Goal: Obtain resource: Download file/media

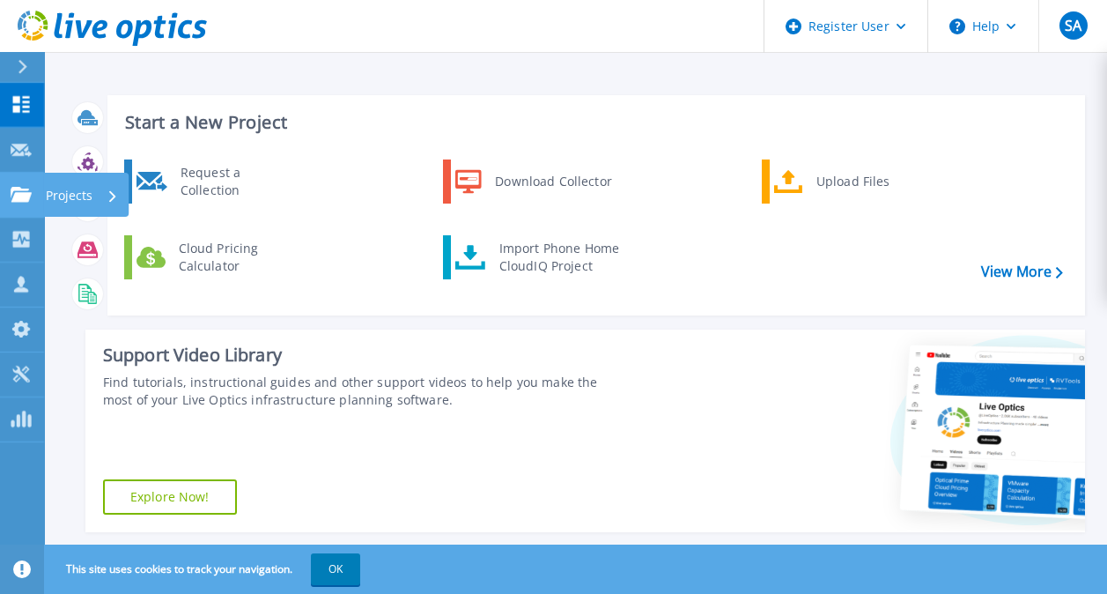
click at [25, 191] on icon at bounding box center [21, 194] width 21 height 15
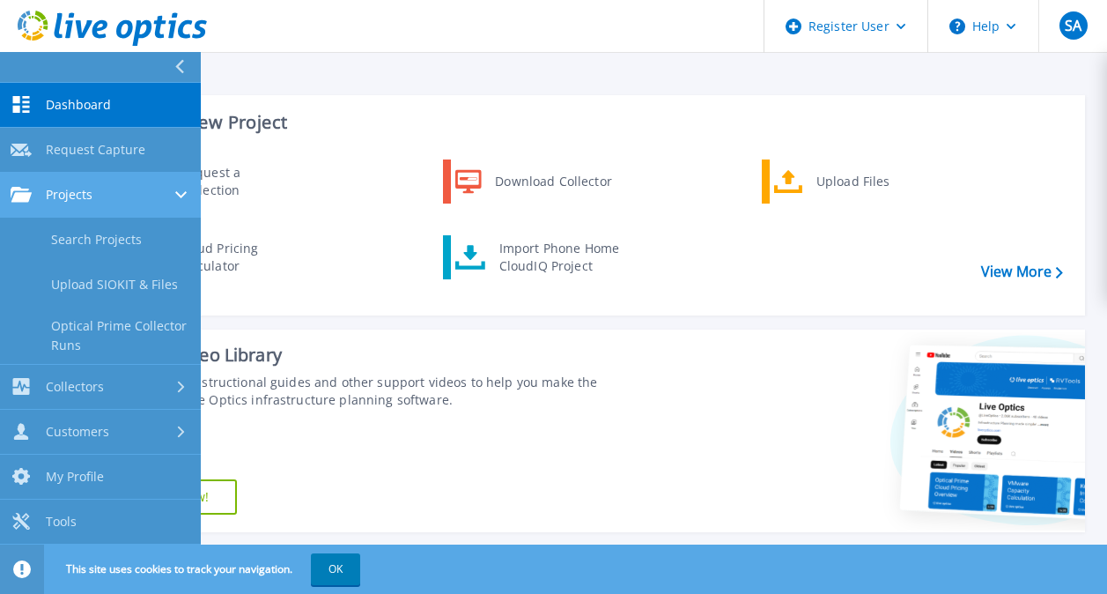
click at [75, 200] on span "Projects" at bounding box center [69, 195] width 47 height 16
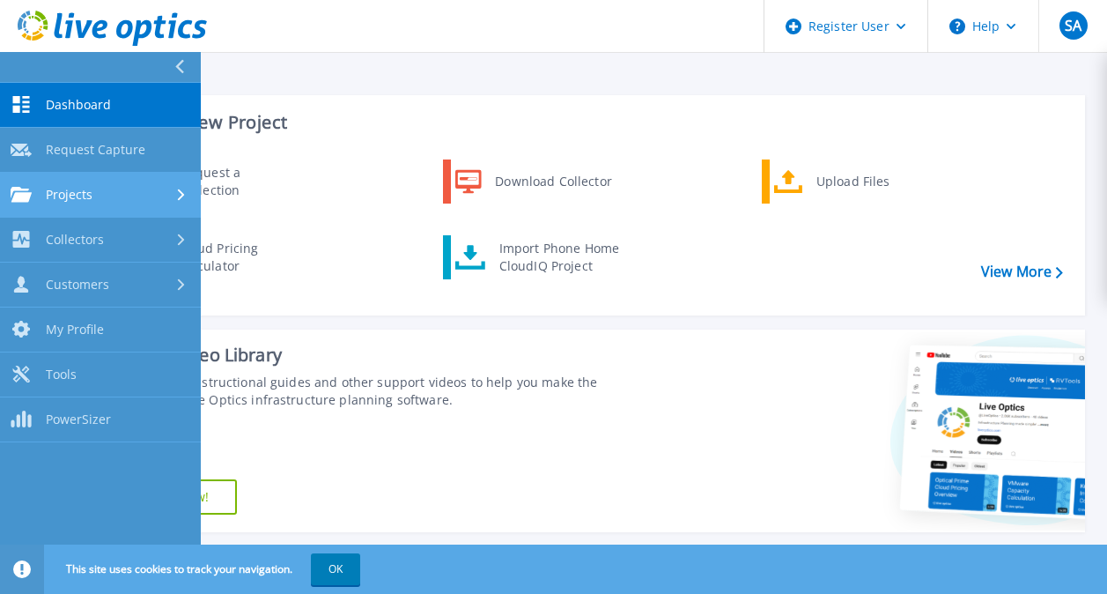
click at [75, 200] on span "Projects" at bounding box center [69, 195] width 47 height 16
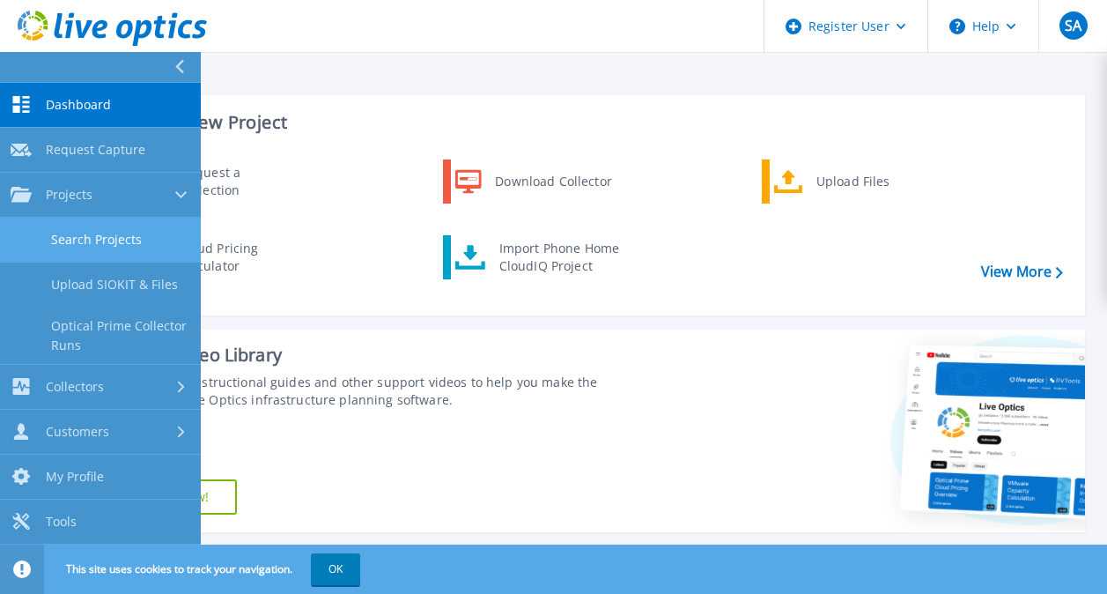
click at [114, 225] on link "Search Projects" at bounding box center [100, 240] width 201 height 45
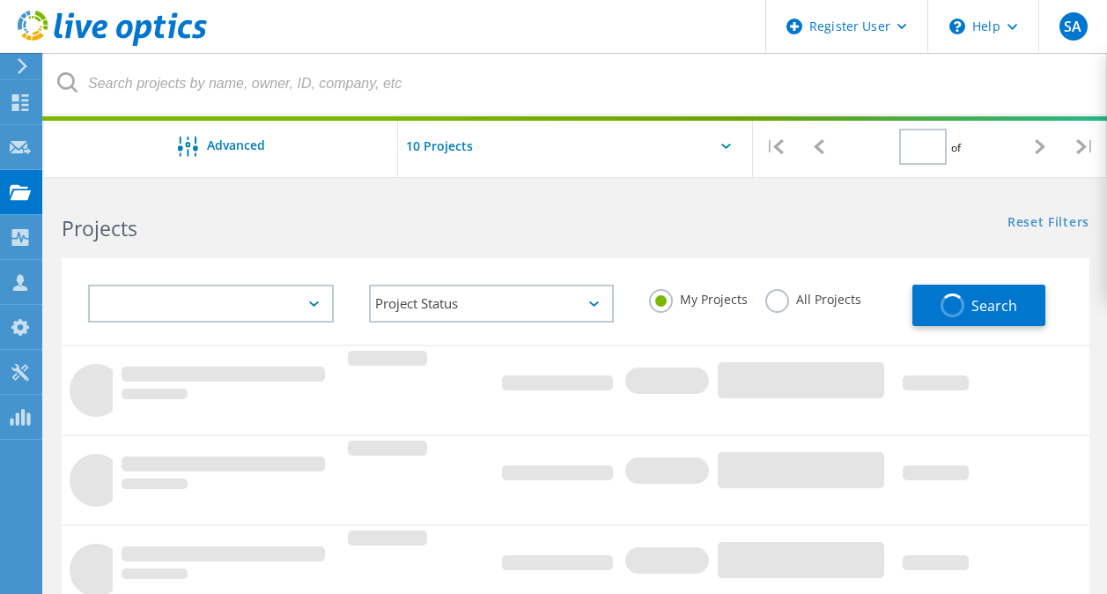
type input "1"
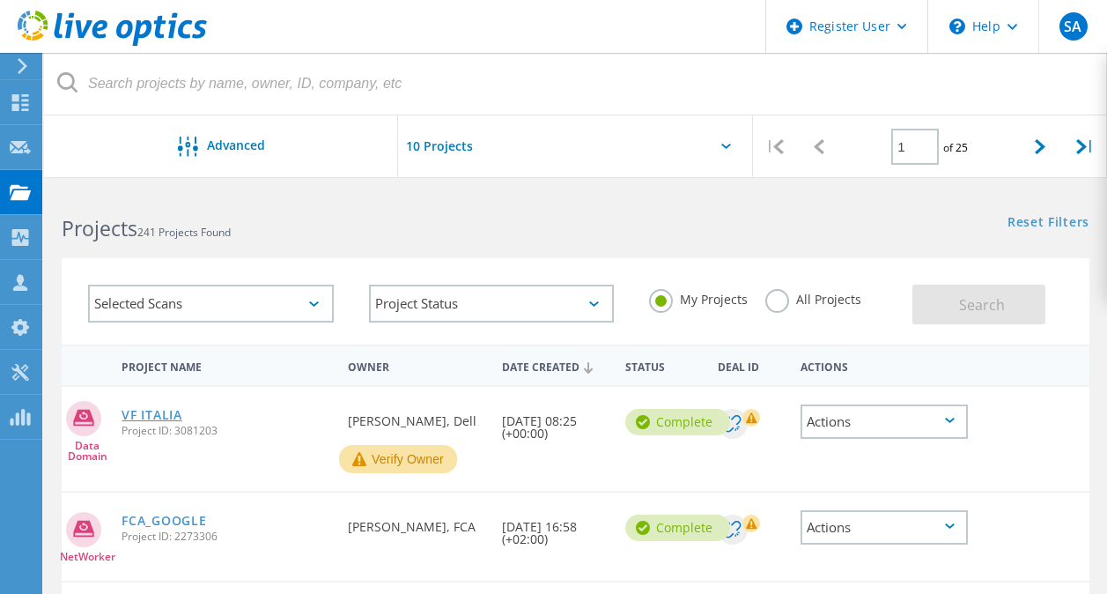
click at [168, 417] on link "VF ITALIA" at bounding box center [152, 415] width 60 height 12
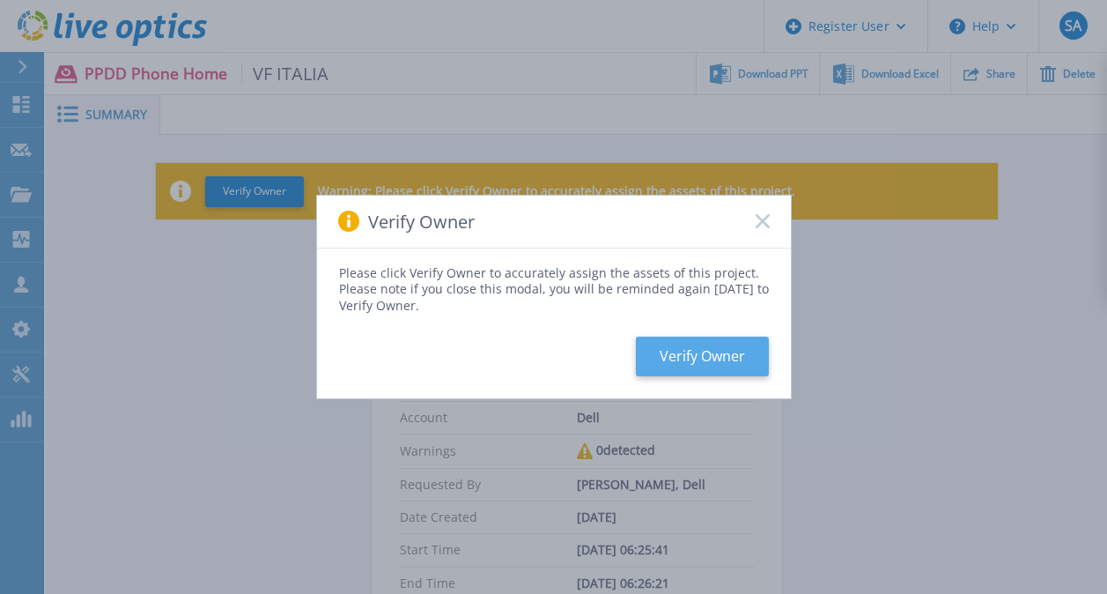
click at [744, 366] on button "Verify Owner" at bounding box center [702, 356] width 133 height 40
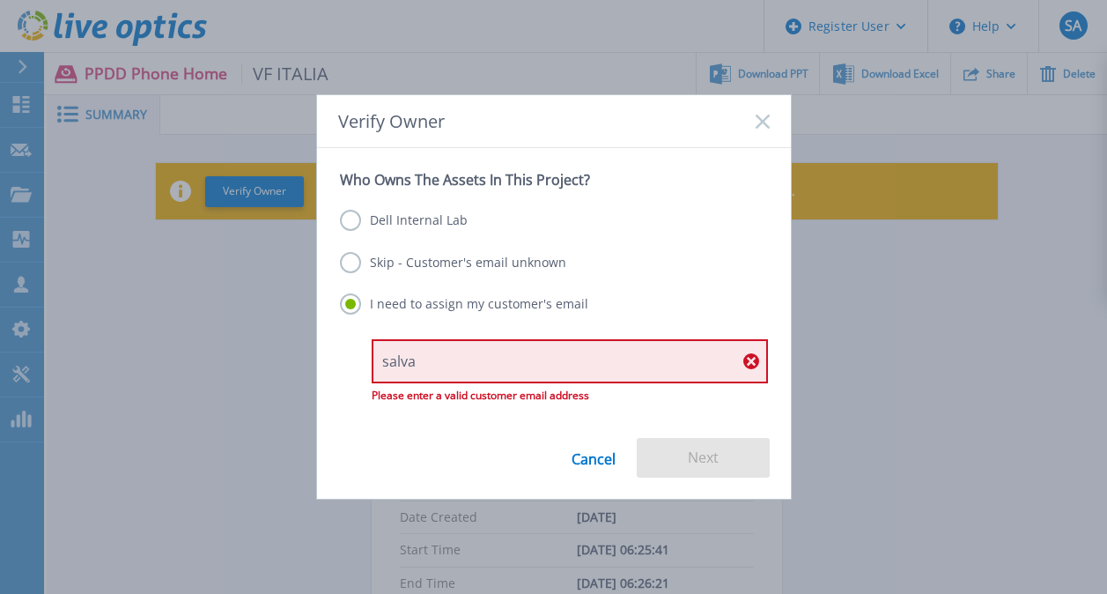
click at [353, 240] on div "Dell Internal Lab Skip - Customer's email unknown I need to assign my customer'…" at bounding box center [554, 263] width 428 height 150
click at [430, 365] on input "salva" at bounding box center [570, 361] width 396 height 44
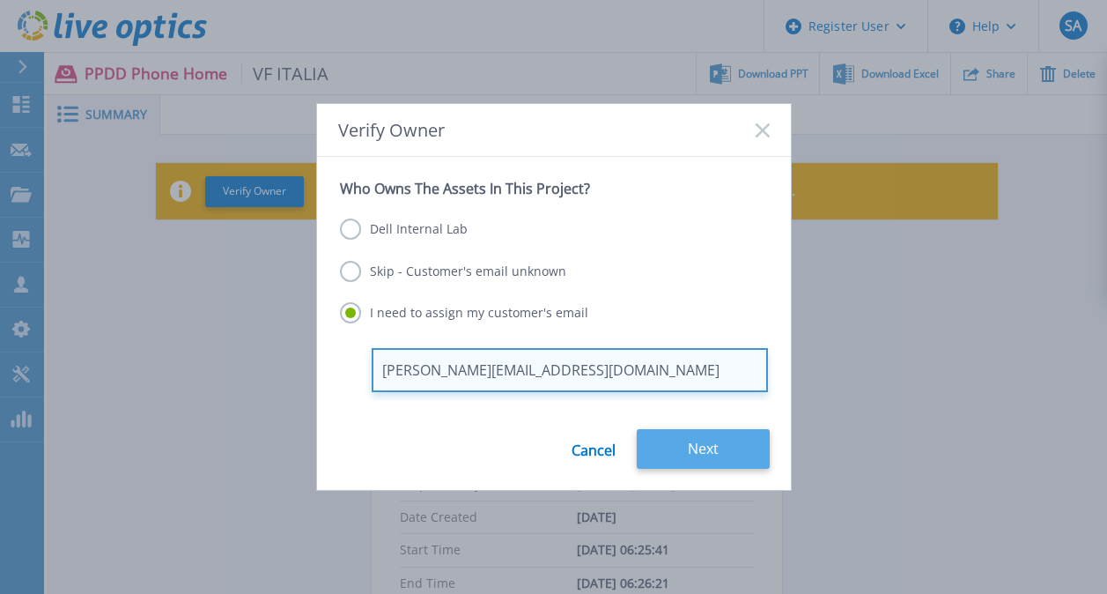
type input "salvatore.anatrella@dell.com"
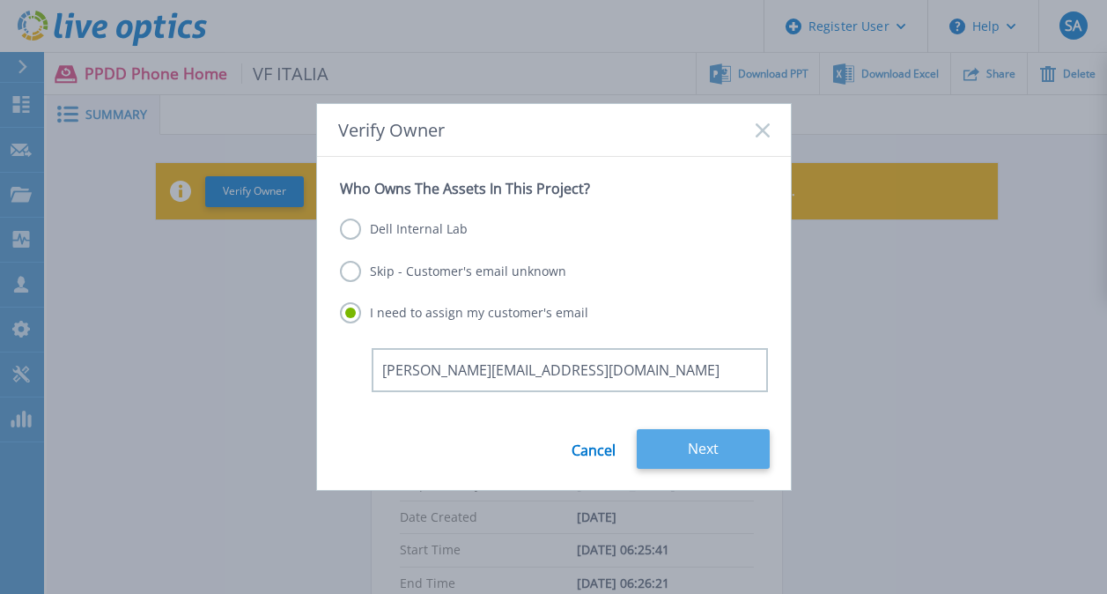
click at [729, 460] on button "Next" at bounding box center [703, 449] width 133 height 40
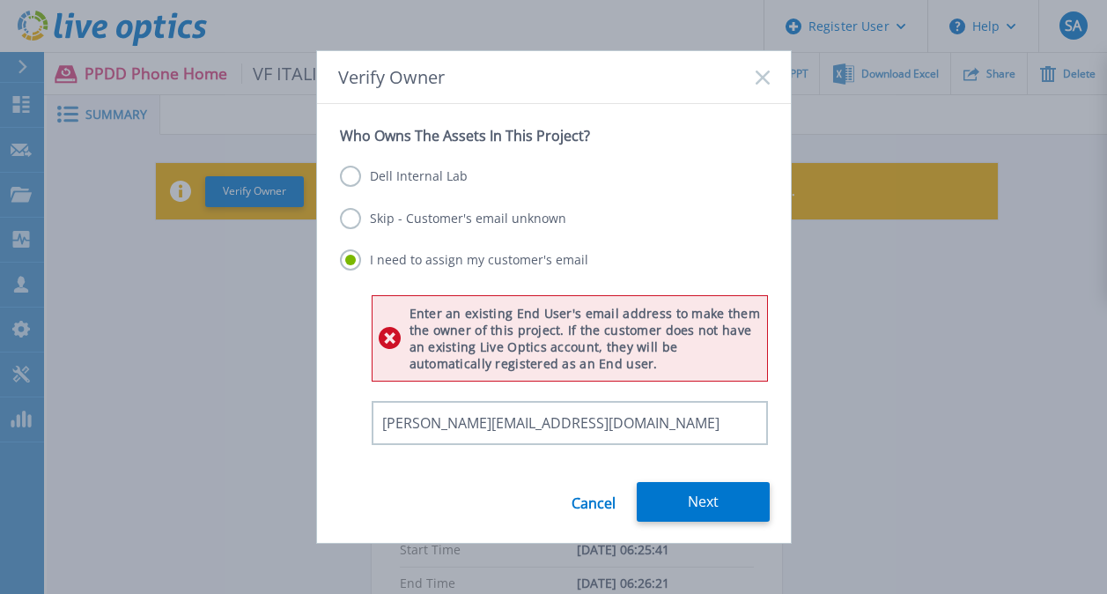
click at [342, 169] on label "Dell Internal Lab" at bounding box center [404, 176] width 128 height 21
click at [0, 0] on input "Dell Internal Lab" at bounding box center [0, 0] width 0 height 0
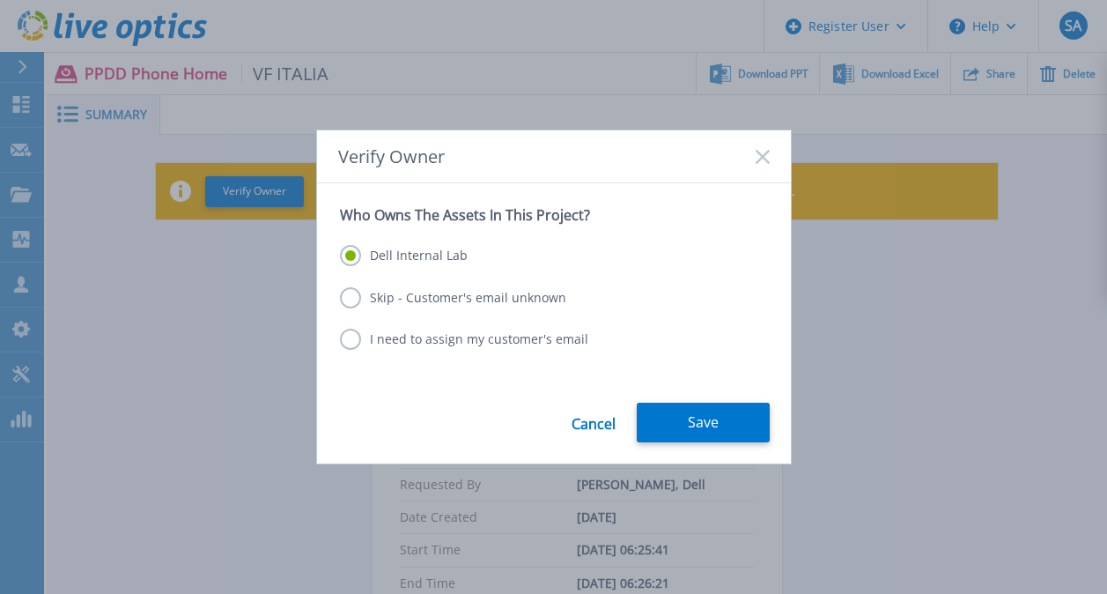
click at [348, 296] on label "Skip - Customer's email unknown" at bounding box center [453, 297] width 226 height 21
click at [0, 0] on input "Skip - Customer's email unknown" at bounding box center [0, 0] width 0 height 0
click at [723, 417] on button "Next" at bounding box center [703, 423] width 133 height 40
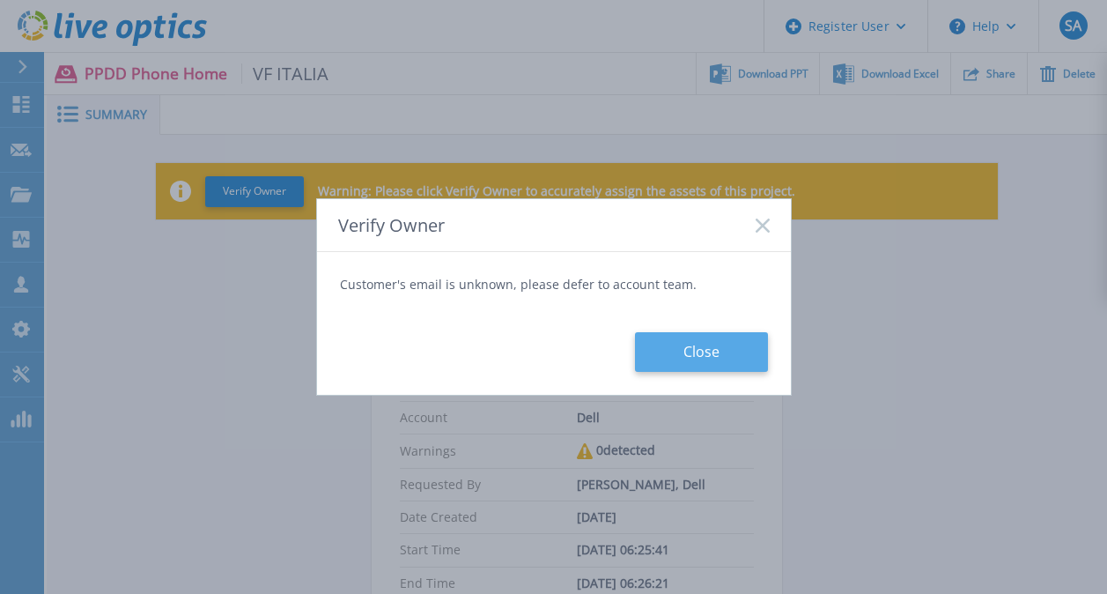
click at [706, 365] on button "Close" at bounding box center [701, 352] width 133 height 40
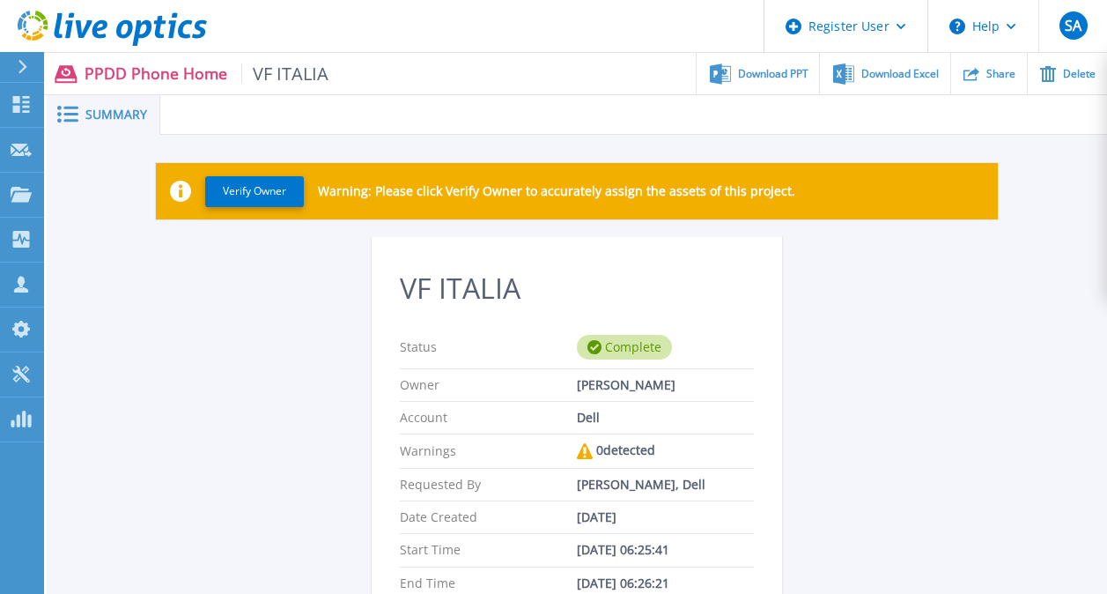
click at [867, 412] on div "VF ITALIA Status Complete Owner Salvatore Anatrella Account Dell Warnings 0 det…" at bounding box center [577, 603] width 842 height 733
click at [810, 75] on div "Download PPT" at bounding box center [758, 73] width 122 height 41
click at [1039, 254] on div "Verify Owner Warning: Please click Verify Owner to accurately assign the assets…" at bounding box center [577, 565] width 1060 height 861
click at [871, 68] on span "Download Excel" at bounding box center [900, 73] width 78 height 11
